Goal: Go to known website: Go to known website

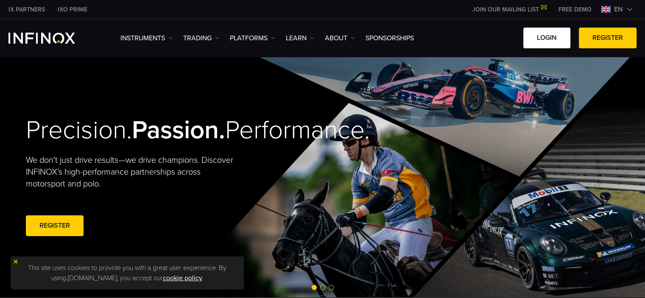
click at [541, 42] on link "LOGIN" at bounding box center [546, 38] width 47 height 21
